Goal: Find specific page/section: Find specific page/section

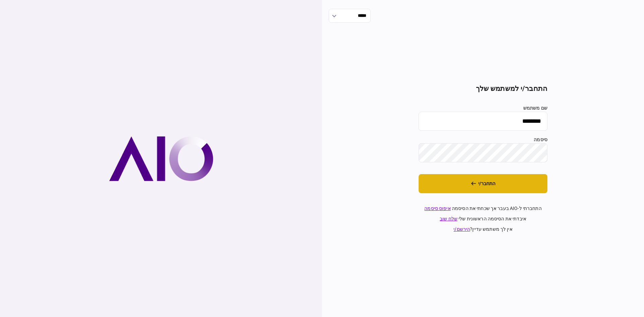
click at [485, 182] on button "התחבר/י" at bounding box center [482, 183] width 129 height 19
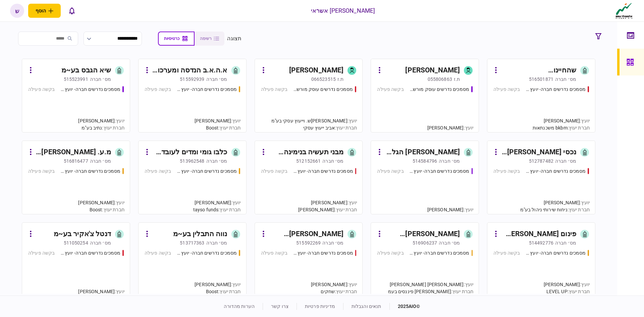
click at [555, 150] on div "נכסי [PERSON_NAME] בע~מ" at bounding box center [538, 152] width 75 height 11
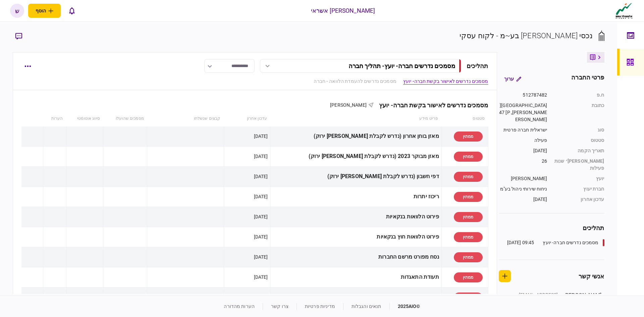
click at [623, 58] on link at bounding box center [630, 62] width 27 height 27
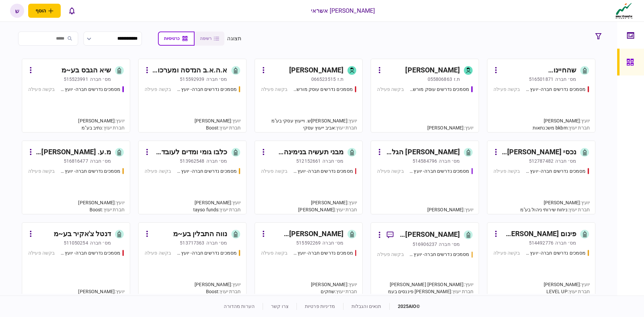
click at [323, 72] on div "[PERSON_NAME]" at bounding box center [316, 70] width 55 height 11
